Goal: Transaction & Acquisition: Book appointment/travel/reservation

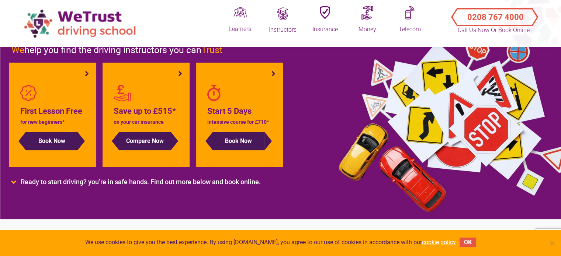
scroll to position [74, 0]
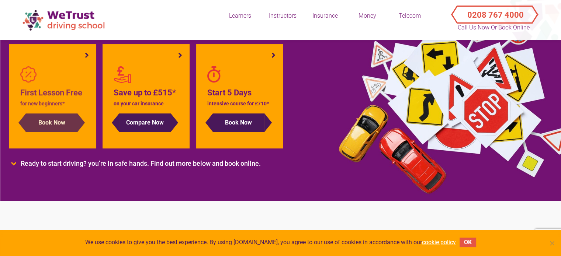
click at [52, 119] on button "Book Now" at bounding box center [52, 123] width 52 height 18
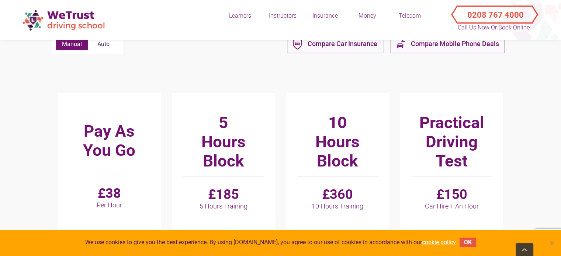
scroll to position [221, 0]
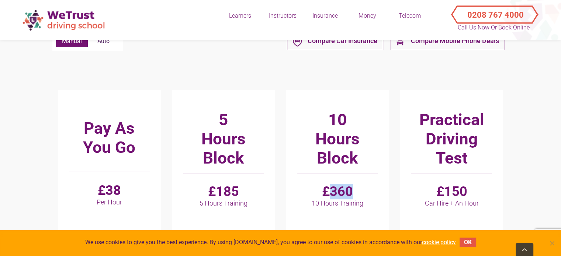
drag, startPoint x: 326, startPoint y: 191, endPoint x: 356, endPoint y: 194, distance: 30.4
click at [356, 194] on h4 "£360 10 Hours Training" at bounding box center [337, 195] width 81 height 23
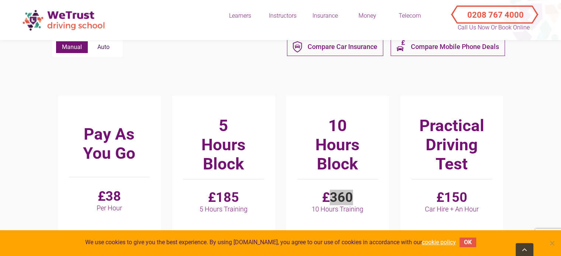
scroll to position [258, 0]
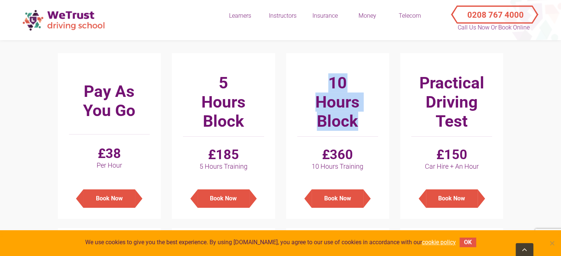
drag, startPoint x: 323, startPoint y: 79, endPoint x: 354, endPoint y: 134, distance: 63.2
click at [354, 134] on div "10 Hours Block" at bounding box center [337, 104] width 81 height 63
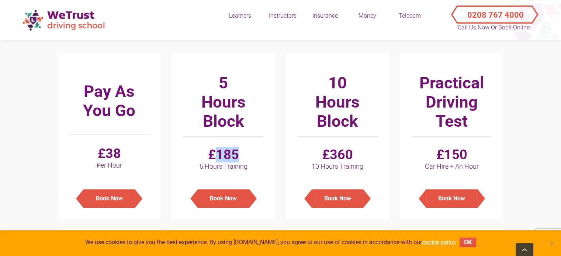
drag, startPoint x: 216, startPoint y: 155, endPoint x: 237, endPoint y: 154, distance: 20.6
click at [237, 154] on h4 "£185 5 Hours Training" at bounding box center [223, 158] width 81 height 23
drag, startPoint x: 332, startPoint y: 156, endPoint x: 363, endPoint y: 156, distance: 31.0
click at [363, 156] on h4 "£360 10 Hours Training" at bounding box center [337, 158] width 81 height 23
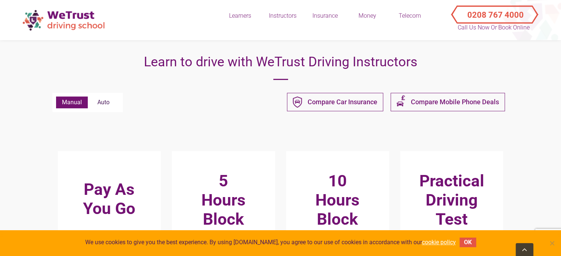
scroll to position [147, 0]
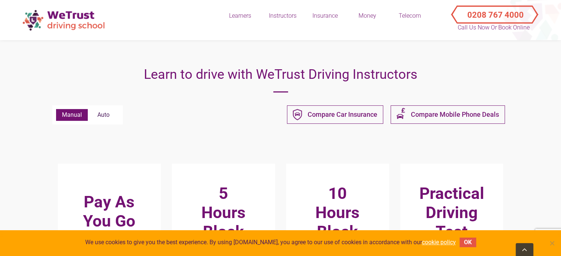
click at [111, 117] on label "Auto" at bounding box center [103, 115] width 31 height 12
click at [56, 109] on input "Auto" at bounding box center [56, 109] width 0 height 0
radio input "true"
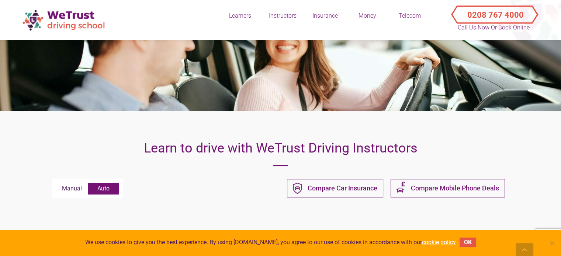
scroll to position [37, 0]
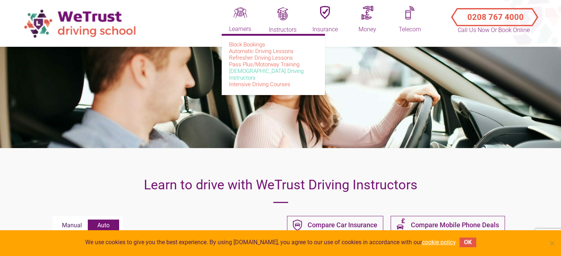
click at [243, 71] on link "[DEMOGRAPHIC_DATA] Driving Instructors" at bounding box center [266, 74] width 74 height 13
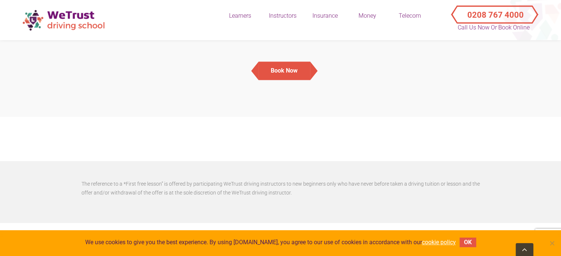
scroll to position [1072, 0]
